Goal: Task Accomplishment & Management: Manage account settings

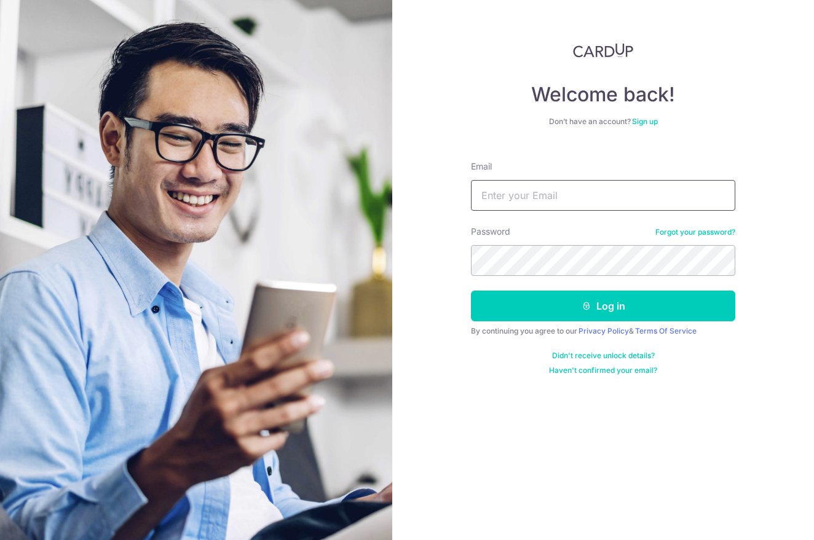
type input "[EMAIL_ADDRESS][DOMAIN_NAME]"
click at [603, 306] on button "Log in" at bounding box center [603, 306] width 264 height 31
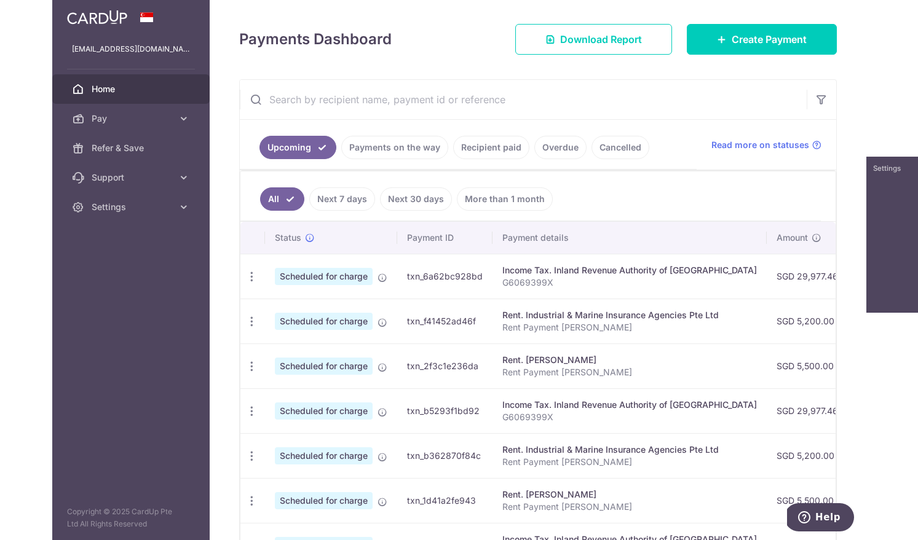
scroll to position [160, 0]
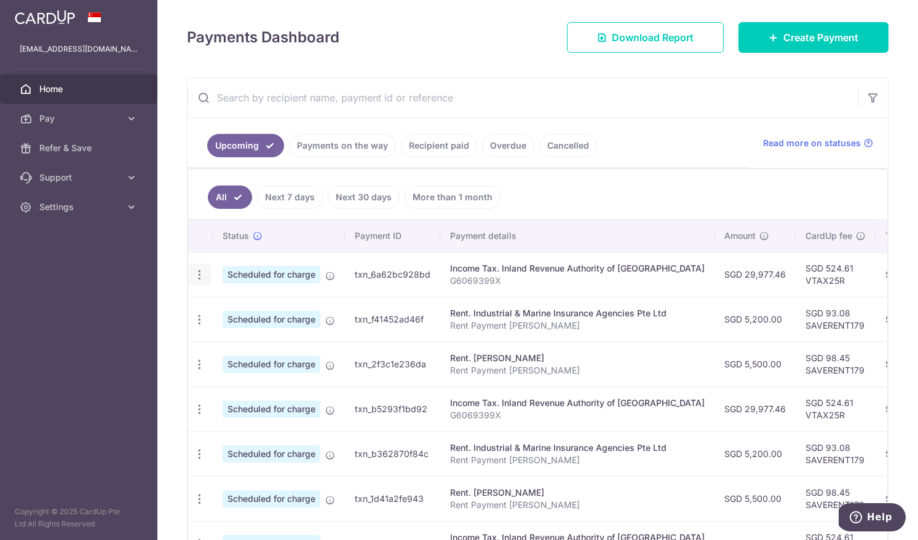
click at [200, 272] on icon "button" at bounding box center [199, 275] width 13 height 13
click at [230, 338] on span "Cancel payment" at bounding box center [265, 338] width 82 height 15
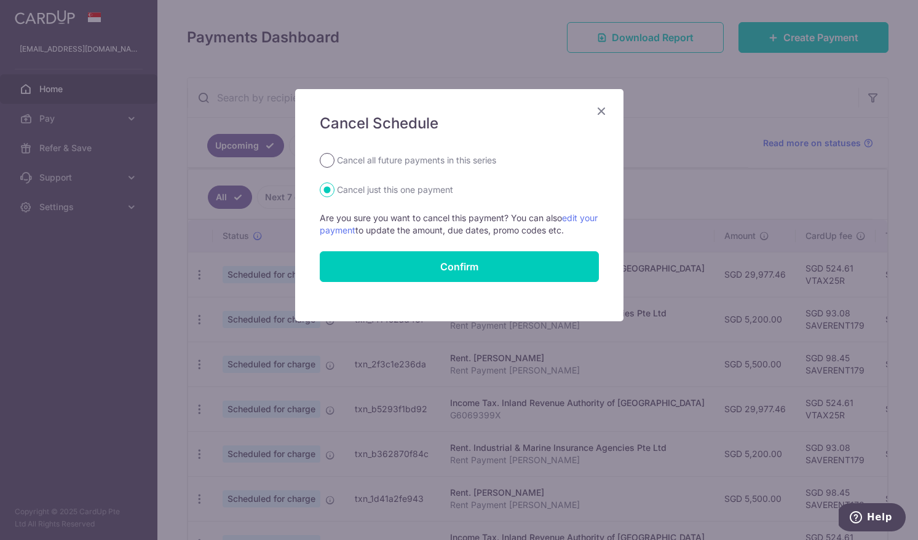
click at [329, 162] on input "Cancel all future payments in this series" at bounding box center [327, 160] width 15 height 15
radio input "true"
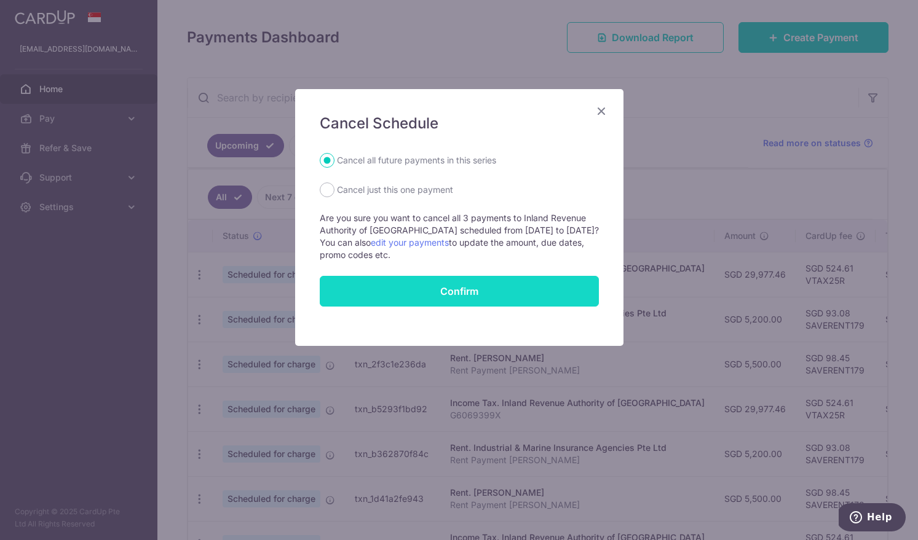
click at [488, 291] on button "Confirm" at bounding box center [459, 291] width 279 height 31
